Goal: Entertainment & Leisure: Consume media (video, audio)

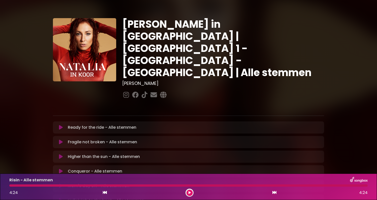
click at [60, 125] on icon at bounding box center [61, 127] width 4 height 5
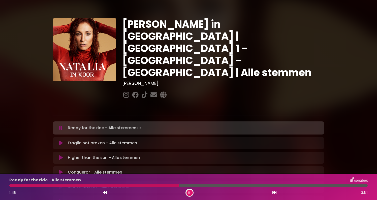
click at [190, 190] on button at bounding box center [189, 193] width 6 height 6
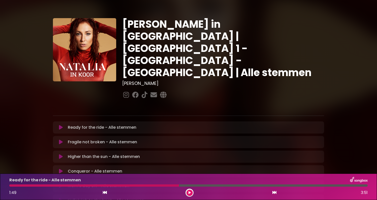
click at [190, 190] on button at bounding box center [189, 193] width 6 height 6
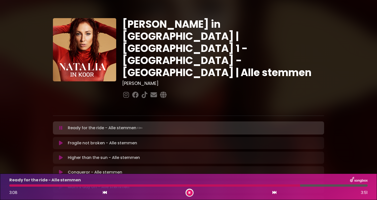
click at [254, 185] on div at bounding box center [154, 185] width 291 height 2
click at [240, 186] on div at bounding box center [147, 185] width 277 height 2
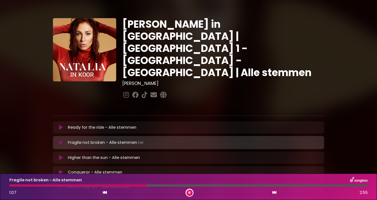
click at [133, 186] on div at bounding box center [77, 185] width 137 height 2
click at [127, 186] on div at bounding box center [71, 185] width 124 height 2
click at [123, 186] on div at bounding box center [68, 185] width 119 height 2
click at [118, 186] on div at bounding box center [66, 185] width 115 height 2
click at [121, 186] on div at bounding box center [74, 185] width 131 height 2
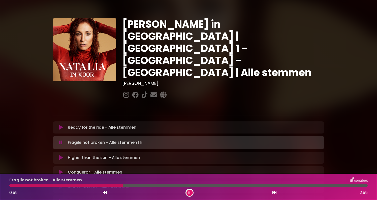
click at [109, 187] on div "Fragile not broken - Alle stemmen 0:55 2:55" at bounding box center [188, 187] width 364 height 20
click at [103, 187] on div "Fragile not broken - Alle stemmen 0:56 2:55" at bounding box center [188, 187] width 364 height 20
click at [119, 185] on div at bounding box center [67, 185] width 117 height 2
click at [113, 186] on div at bounding box center [64, 185] width 111 height 2
click at [105, 187] on div "Fragile not broken - Alle stemmen 0:51 2:55" at bounding box center [188, 187] width 364 height 20
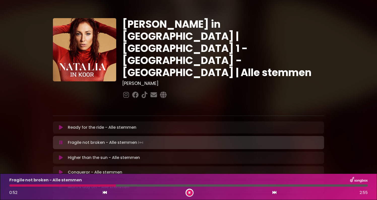
click at [113, 186] on div at bounding box center [62, 185] width 107 height 2
click at [108, 186] on div at bounding box center [61, 185] width 105 height 2
click at [101, 186] on div at bounding box center [59, 185] width 100 height 2
click at [105, 193] on icon at bounding box center [105, 193] width 4 height 4
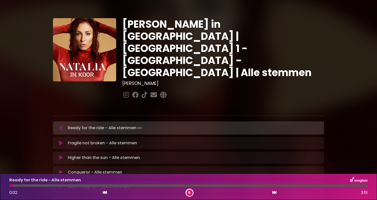
click at [274, 194] on icon at bounding box center [274, 193] width 4 height 4
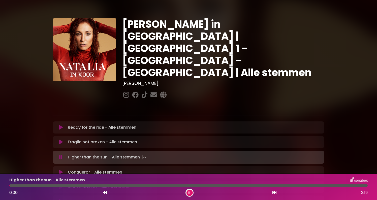
click at [105, 192] on icon at bounding box center [105, 193] width 4 height 4
click at [186, 191] on button at bounding box center [189, 193] width 6 height 6
